Goal: Information Seeking & Learning: Understand process/instructions

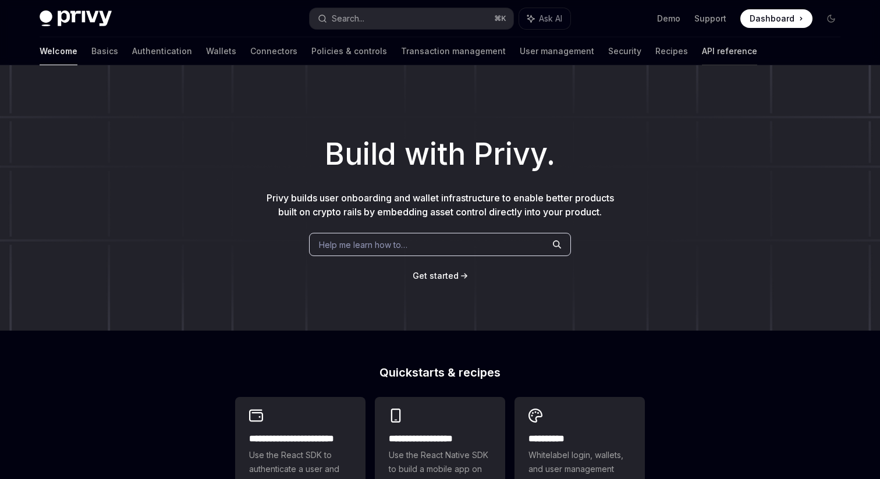
click at [702, 48] on link "API reference" at bounding box center [729, 51] width 55 height 28
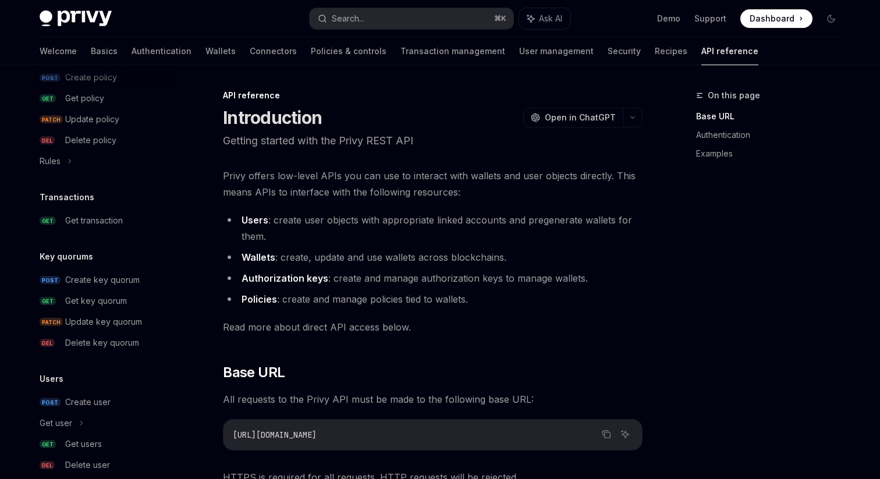
scroll to position [696, 0]
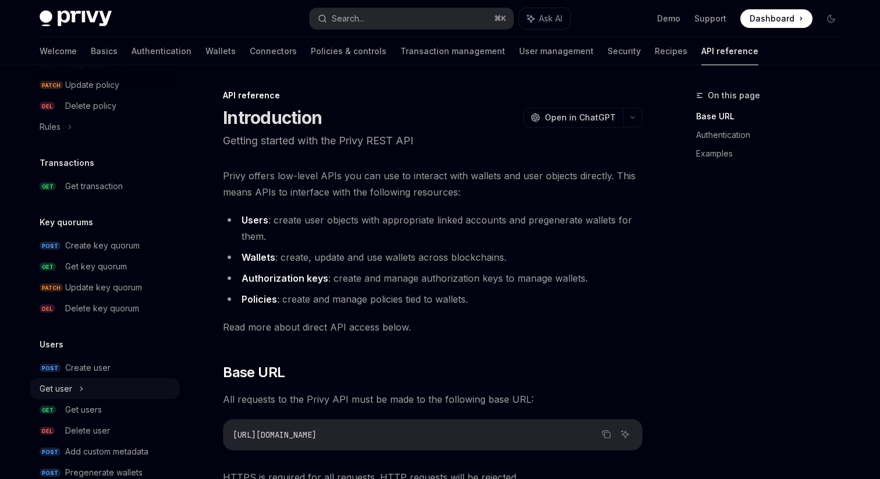
click at [84, 391] on div "Get user" at bounding box center [104, 388] width 149 height 21
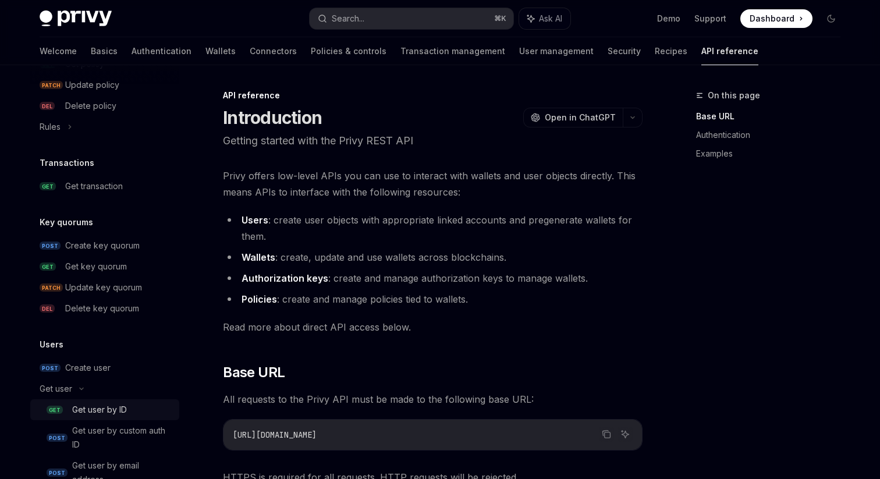
type textarea "*"
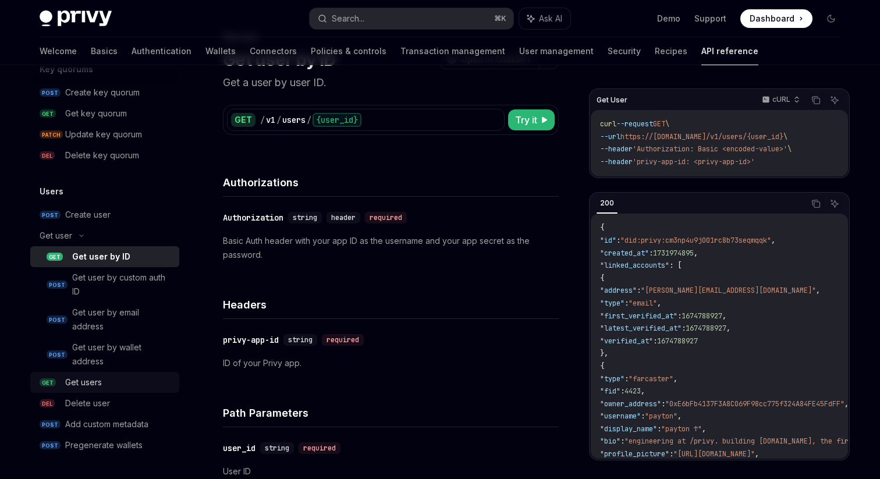
scroll to position [65, 0]
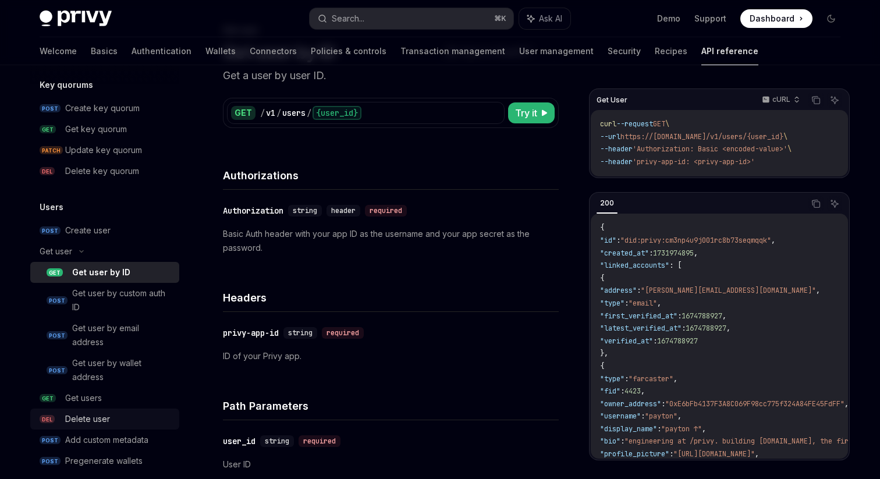
scroll to position [849, 0]
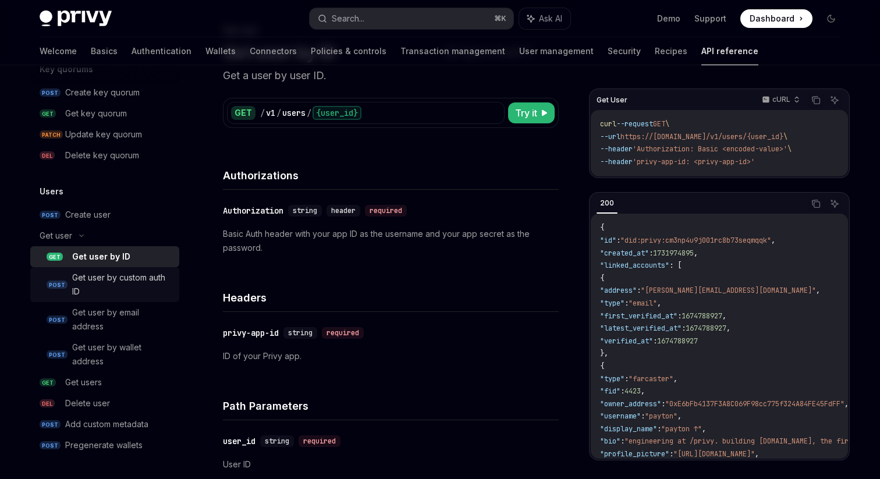
click at [124, 285] on div "Get user by custom auth ID" at bounding box center [122, 285] width 100 height 28
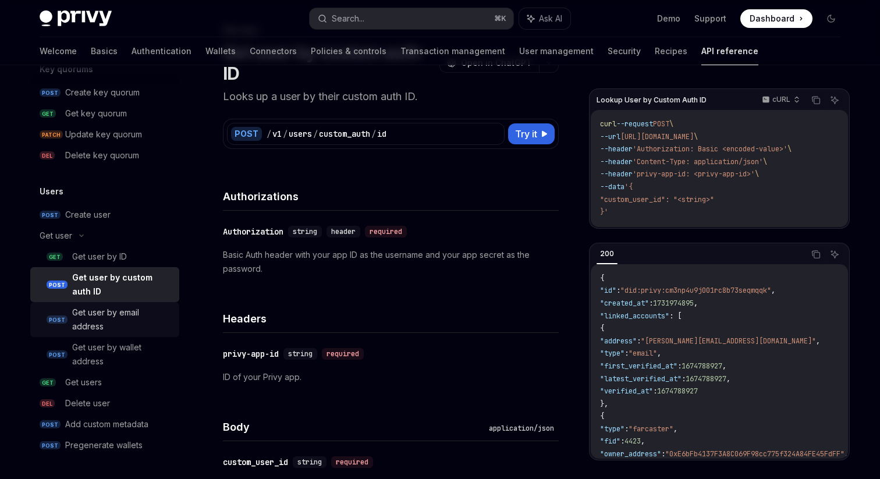
click at [118, 310] on div "Get user by email address" at bounding box center [122, 320] width 100 height 28
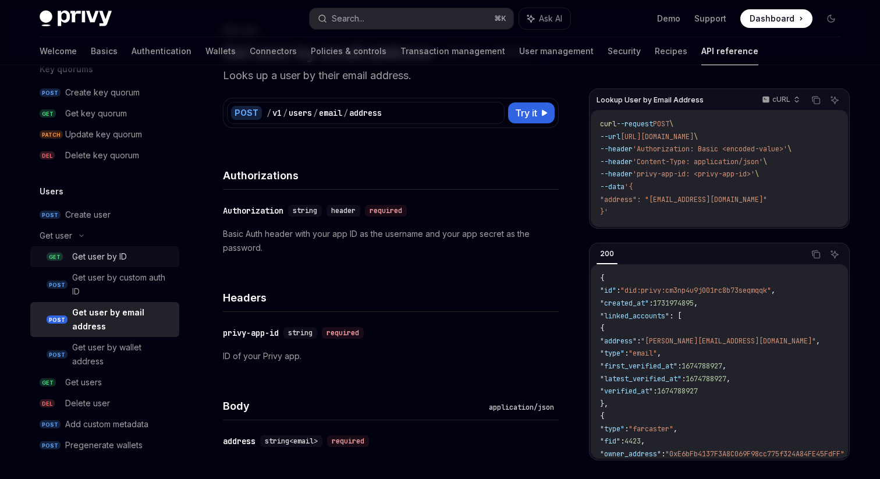
click at [114, 266] on link "GET Get user by ID" at bounding box center [104, 256] width 149 height 21
type textarea "*"
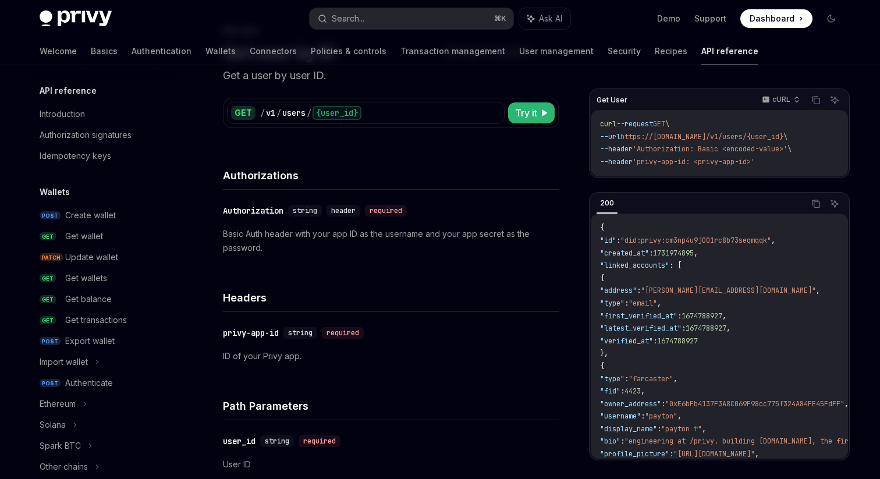
scroll to position [834, 0]
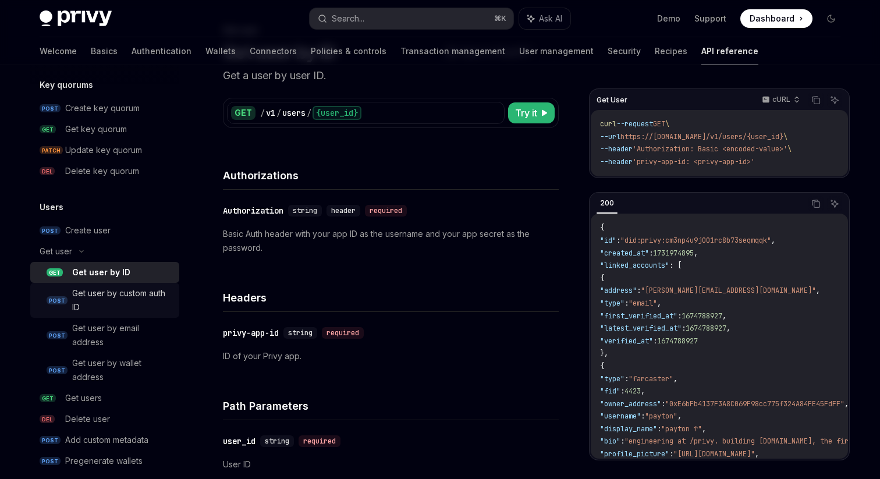
click at [161, 290] on div "Get user by custom auth ID" at bounding box center [122, 300] width 100 height 28
type textarea "*"
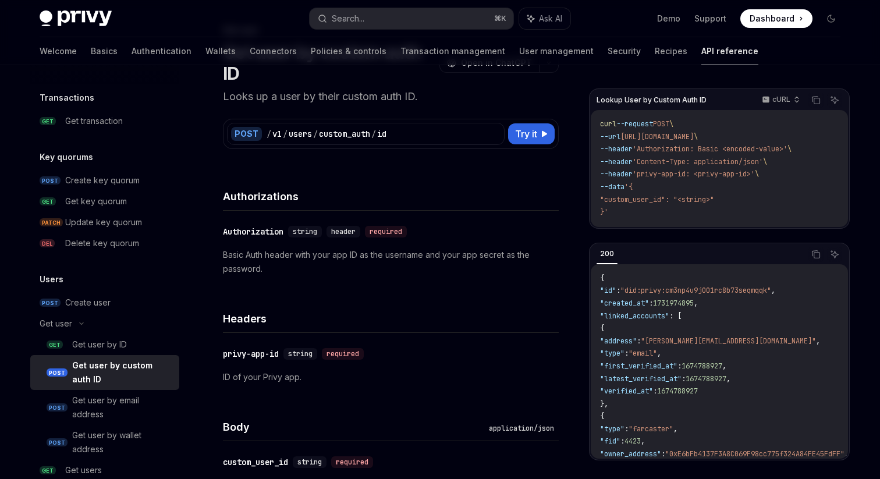
scroll to position [757, 0]
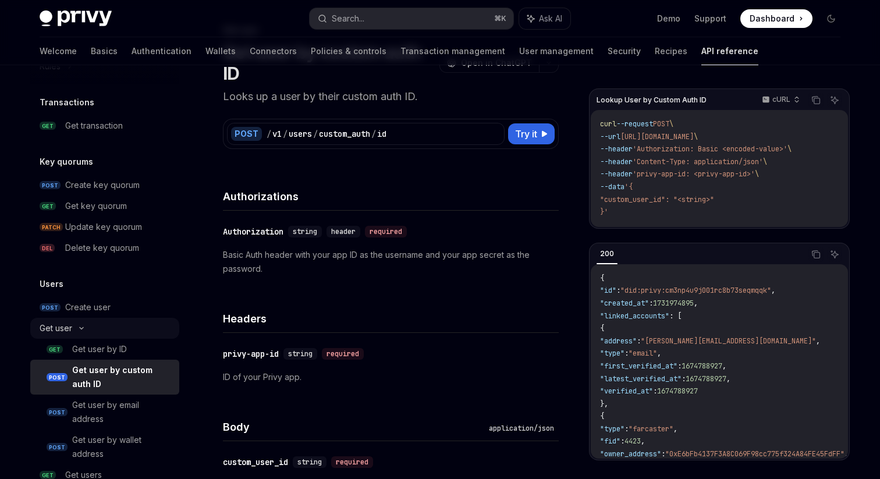
click at [104, 329] on div "Get user" at bounding box center [104, 328] width 149 height 21
